Goal: Information Seeking & Learning: Learn about a topic

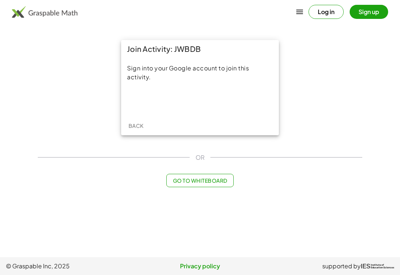
click at [216, 105] on div "Sign in with Google. Opens in new tab" at bounding box center [200, 101] width 68 height 16
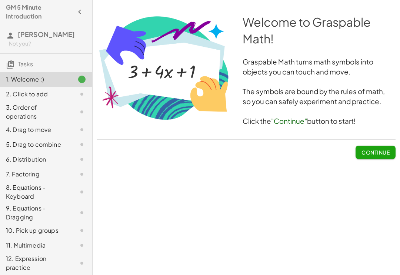
click at [368, 154] on span "Continue" at bounding box center [376, 152] width 28 height 7
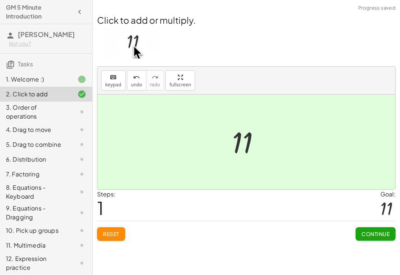
click at [363, 235] on span "Continue" at bounding box center [376, 233] width 28 height 7
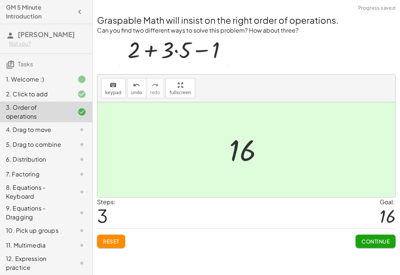
click at [377, 236] on button "Continue" at bounding box center [376, 241] width 40 height 13
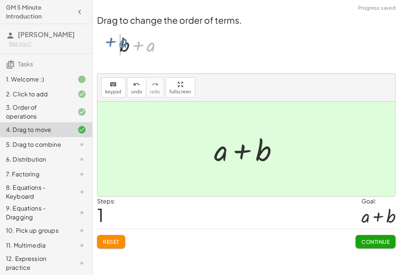
click at [378, 237] on button "Continue" at bounding box center [376, 241] width 40 height 13
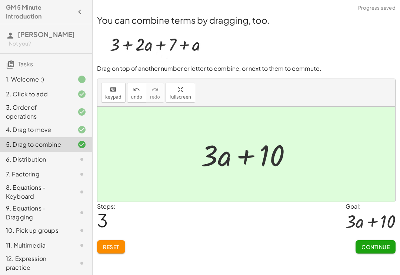
click at [376, 243] on span "Continue" at bounding box center [376, 246] width 28 height 7
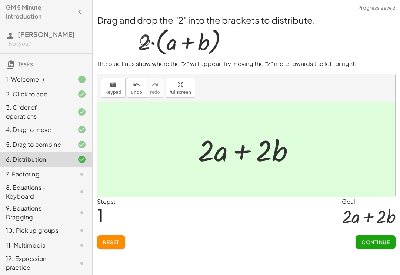
click at [387, 242] on span "Continue" at bounding box center [376, 242] width 28 height 7
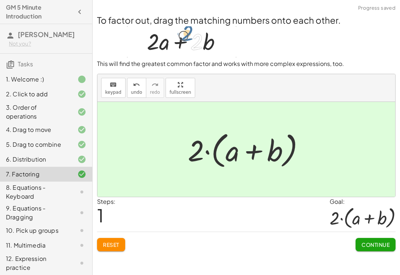
click at [371, 249] on button "Continue" at bounding box center [376, 244] width 40 height 13
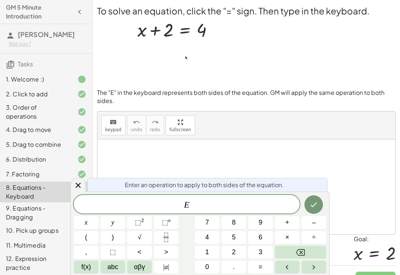
click at [299, 224] on button "+" at bounding box center [287, 222] width 25 height 13
click at [293, 252] on button "Backspace" at bounding box center [301, 252] width 52 height 13
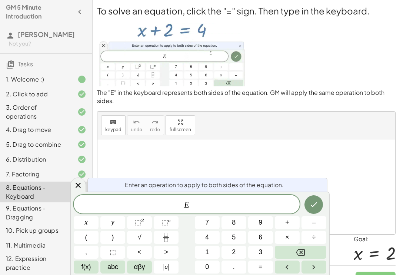
click at [312, 222] on button "–" at bounding box center [314, 222] width 25 height 13
click at [230, 258] on button "2" at bounding box center [234, 252] width 25 height 13
click at [318, 203] on icon "Done" at bounding box center [313, 204] width 9 height 9
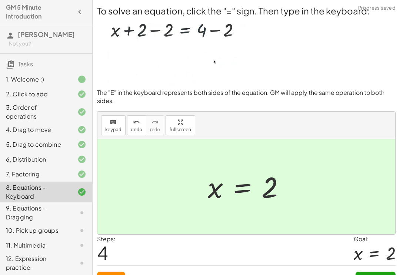
scroll to position [14, 0]
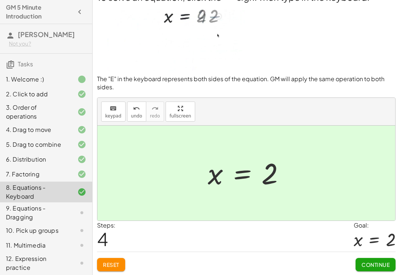
click at [371, 261] on span "Continue" at bounding box center [376, 264] width 28 height 7
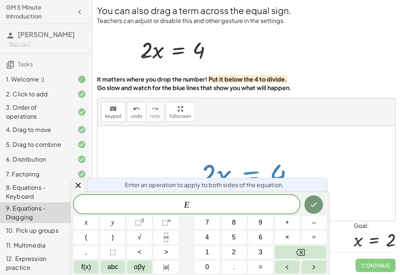
click at [310, 209] on button "Done" at bounding box center [314, 204] width 19 height 19
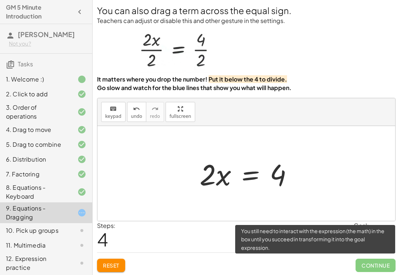
click at [382, 262] on span "Continue" at bounding box center [376, 265] width 40 height 13
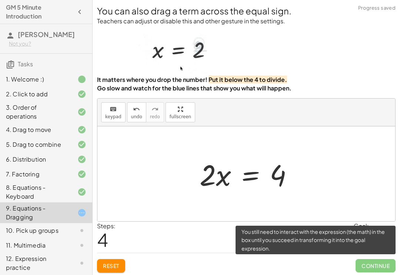
click at [117, 263] on span "Reset" at bounding box center [111, 265] width 16 height 7
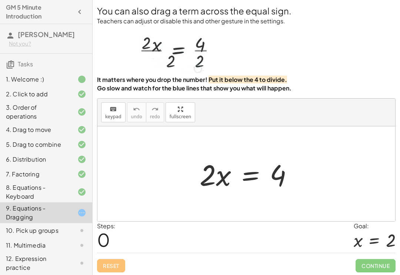
click at [274, 80] on strong "Put it below the 4 to divide." at bounding box center [248, 80] width 79 height 8
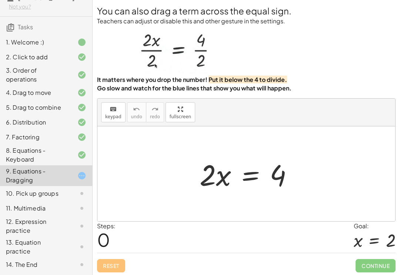
scroll to position [37, 0]
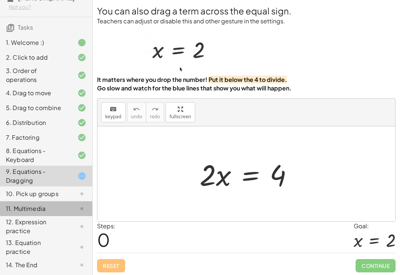
click at [65, 205] on div "11. Multimedia" at bounding box center [36, 208] width 60 height 9
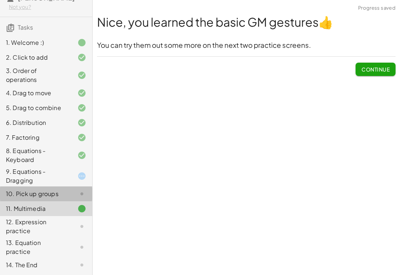
click at [73, 191] on div at bounding box center [76, 193] width 21 height 9
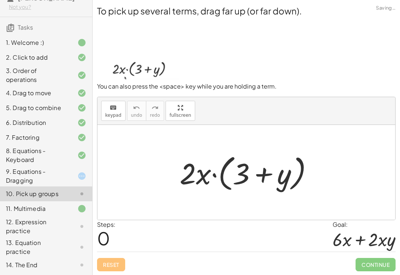
scroll to position [0, 0]
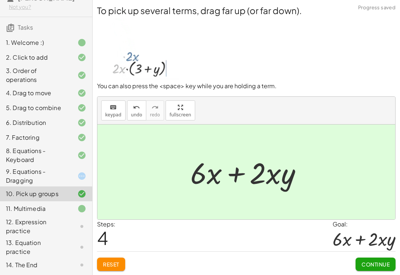
click at [382, 262] on span "Continue" at bounding box center [376, 264] width 28 height 7
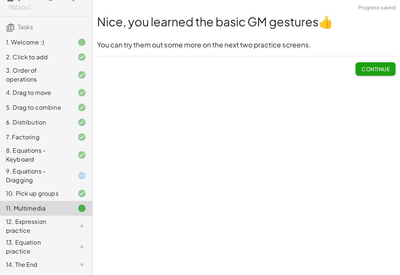
click at [373, 72] on span "Continue" at bounding box center [376, 69] width 28 height 7
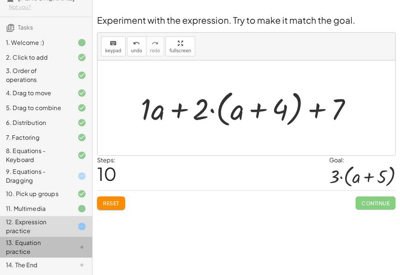
click at [63, 237] on div "13. Equation practice" at bounding box center [46, 247] width 92 height 21
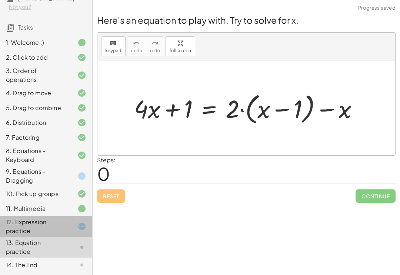
click at [66, 226] on div at bounding box center [76, 226] width 21 height 9
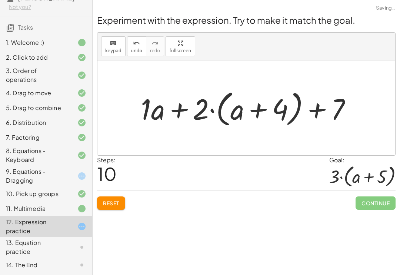
click at [122, 199] on button "Reset" at bounding box center [111, 202] width 28 height 13
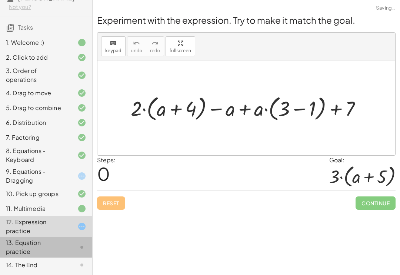
click at [70, 244] on div at bounding box center [76, 247] width 21 height 9
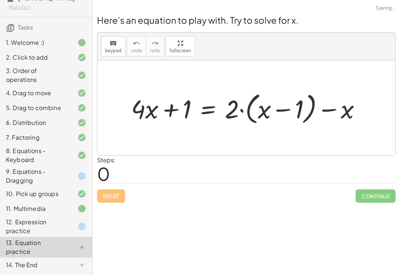
click at [373, 163] on div "Steps: 0" at bounding box center [246, 169] width 299 height 27
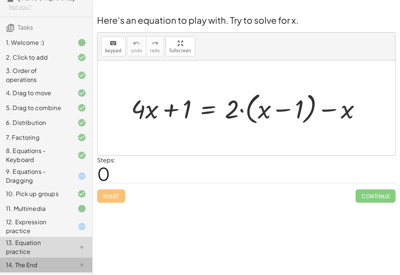
click at [56, 261] on div "14. The End" at bounding box center [36, 264] width 60 height 9
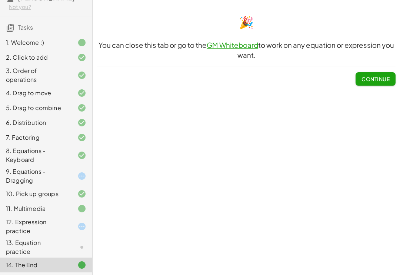
click at [56, 220] on div "12. Expression practice" at bounding box center [36, 226] width 60 height 18
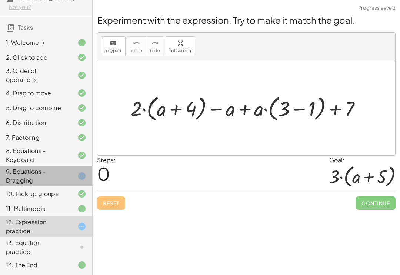
click at [57, 179] on div "9. Equations - Dragging" at bounding box center [36, 176] width 60 height 18
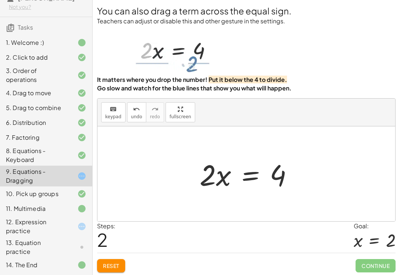
scroll to position [0, 0]
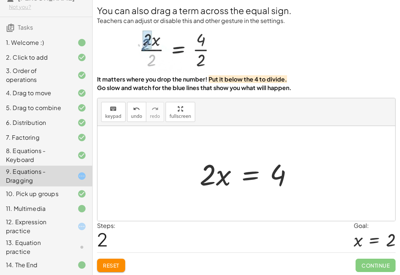
click at [114, 259] on button "Reset" at bounding box center [111, 265] width 28 height 13
